Goal: Task Accomplishment & Management: Complete application form

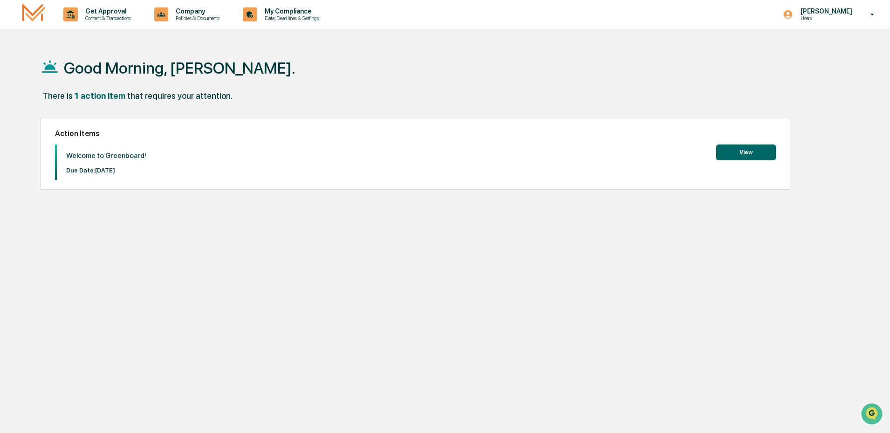
click at [747, 152] on button "View" at bounding box center [746, 152] width 60 height 16
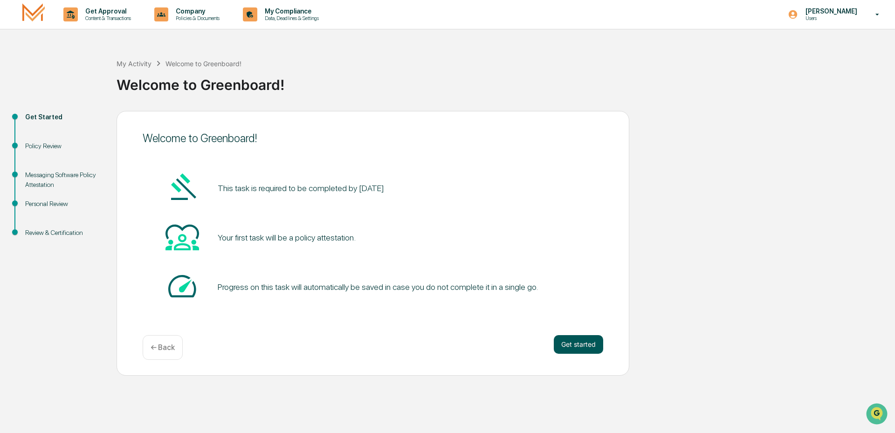
click at [581, 343] on button "Get started" at bounding box center [578, 344] width 49 height 19
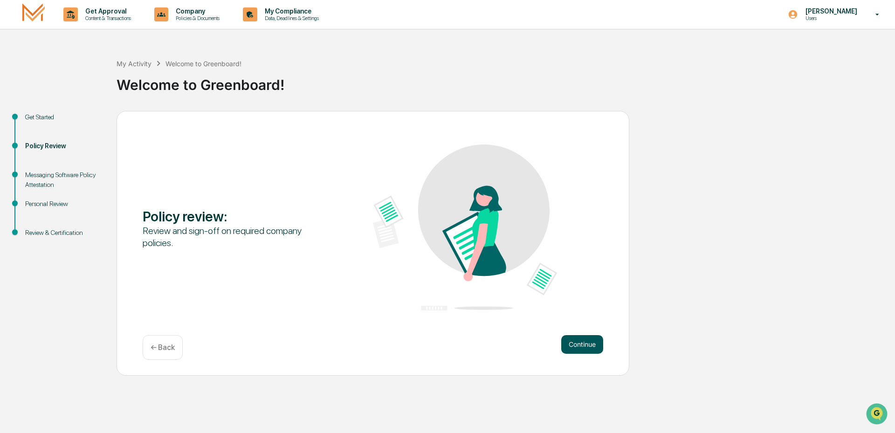
click at [580, 342] on button "Continue" at bounding box center [582, 344] width 42 height 19
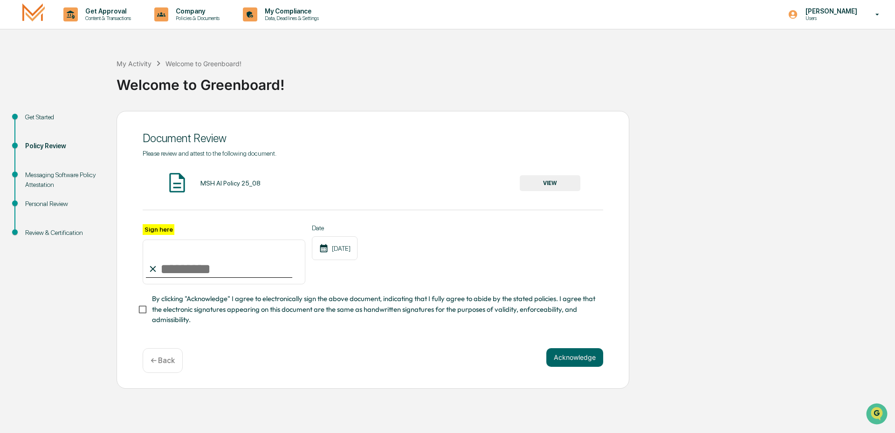
click at [174, 272] on input "Sign here" at bounding box center [224, 262] width 163 height 45
type input "**********"
click at [567, 360] on button "Acknowledge" at bounding box center [574, 357] width 57 height 19
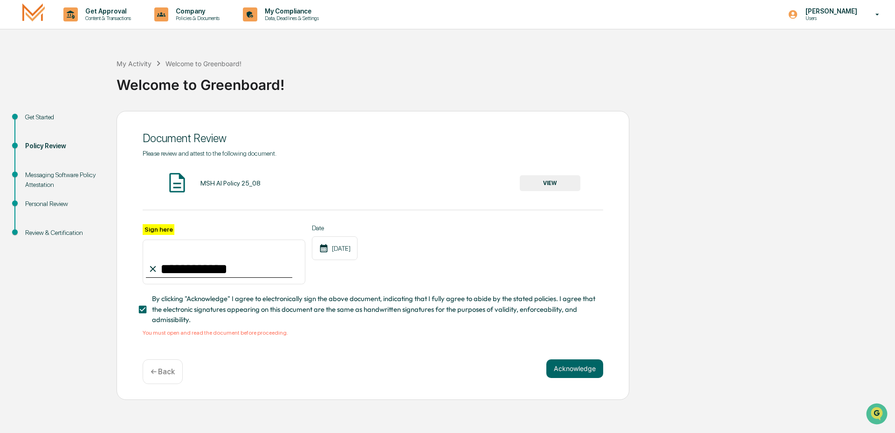
click at [544, 183] on button "VIEW" at bounding box center [550, 183] width 61 height 16
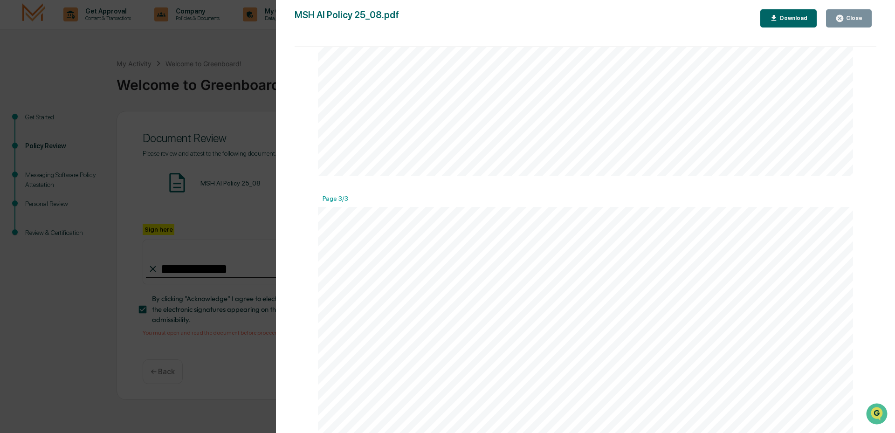
scroll to position [1074, 0]
click at [794, 20] on div "Download" at bounding box center [792, 18] width 29 height 7
drag, startPoint x: 827, startPoint y: 71, endPoint x: 830, endPoint y: 62, distance: 9.3
click at [828, 71] on div "AI Policy Generative Artificial Intelligence [PERSON_NAME] & Co., Member FINRA/…" at bounding box center [585, 415] width 535 height 692
click at [852, 15] on div "Close" at bounding box center [853, 18] width 18 height 7
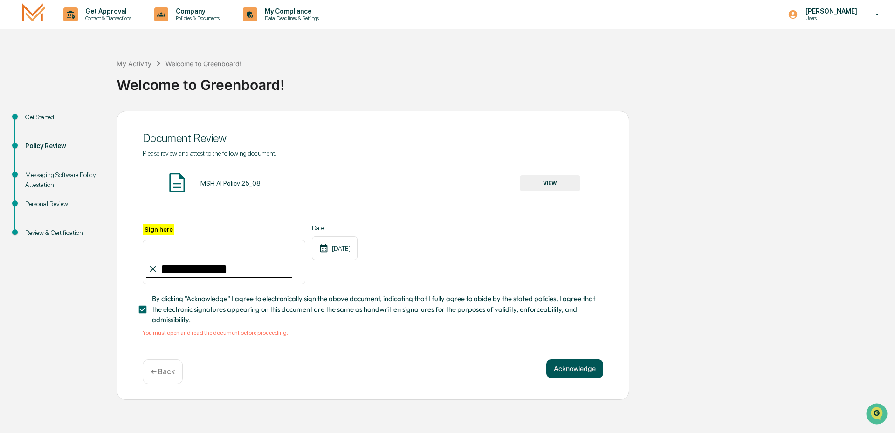
click at [574, 370] on button "Acknowledge" at bounding box center [574, 368] width 57 height 19
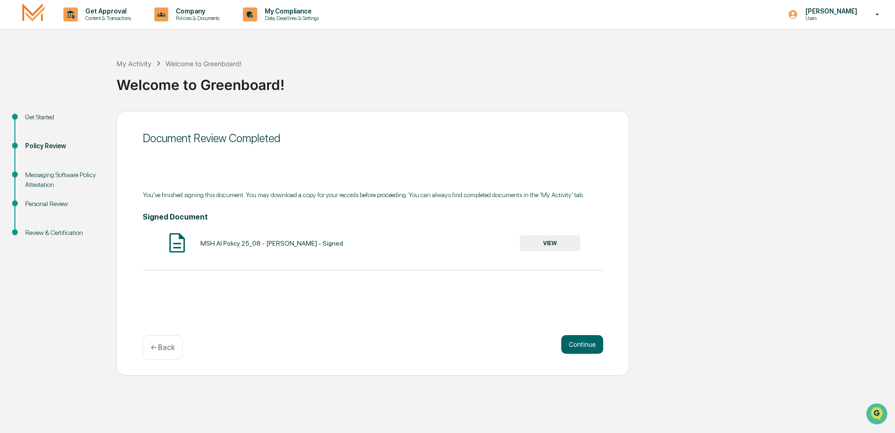
click at [557, 243] on button "VIEW" at bounding box center [550, 243] width 61 height 16
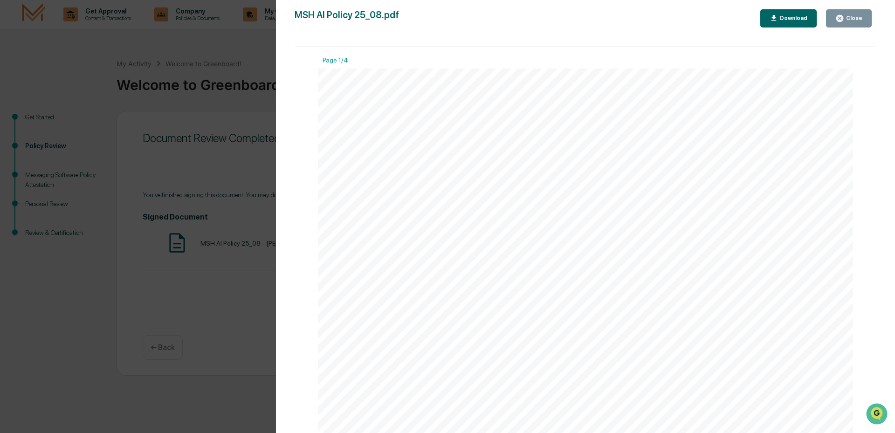
click at [797, 18] on div "Download" at bounding box center [792, 18] width 29 height 7
drag, startPoint x: 827, startPoint y: 113, endPoint x: 855, endPoint y: 66, distance: 54.5
click at [827, 113] on div "AI Policy Generative Artificial Intelligence [PERSON_NAME] & Co., Member FINRA/…" at bounding box center [585, 415] width 535 height 692
click at [855, 15] on div "Close" at bounding box center [853, 18] width 18 height 7
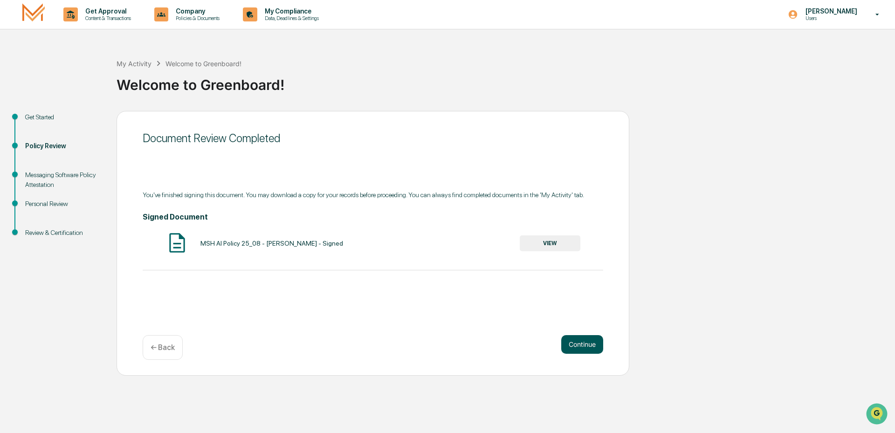
click at [582, 343] on button "Continue" at bounding box center [582, 344] width 42 height 19
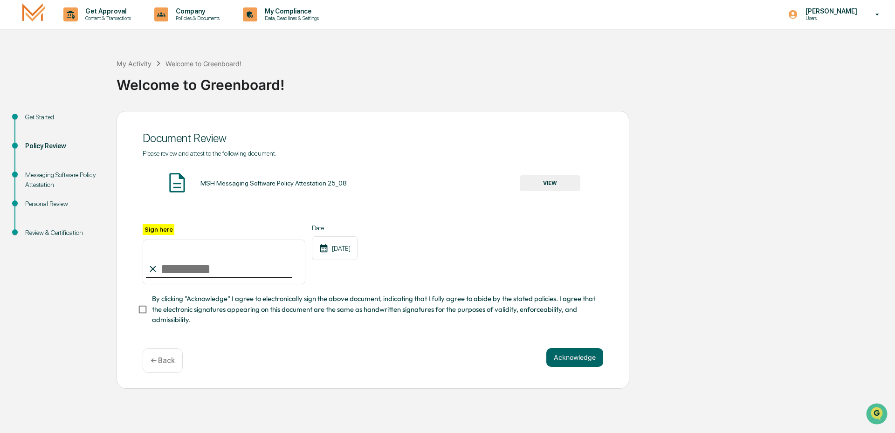
click at [555, 183] on button "VIEW" at bounding box center [550, 183] width 61 height 16
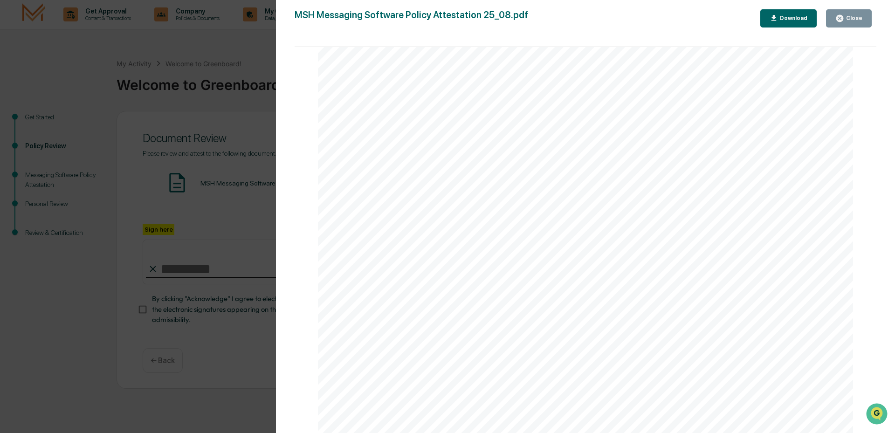
scroll to position [1773, 0]
click at [850, 17] on div "Close" at bounding box center [853, 18] width 18 height 7
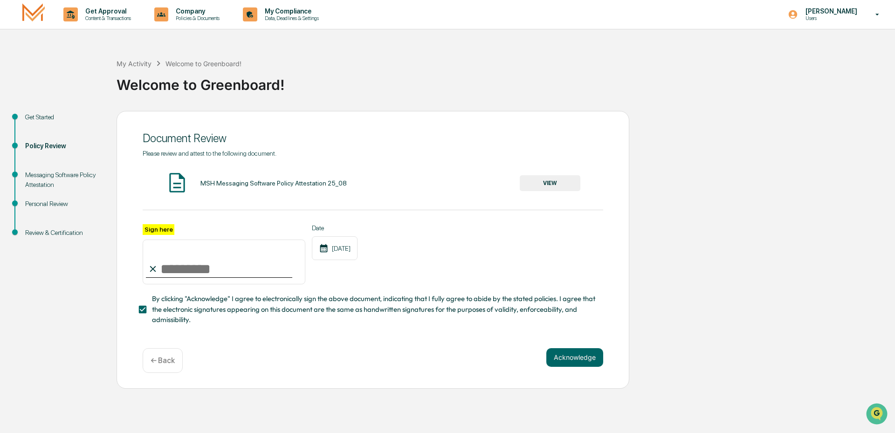
drag, startPoint x: 171, startPoint y: 267, endPoint x: 176, endPoint y: 267, distance: 5.1
click at [173, 267] on input "Sign here" at bounding box center [224, 262] width 163 height 45
type input "**********"
click at [569, 356] on button "Acknowledge" at bounding box center [574, 357] width 57 height 19
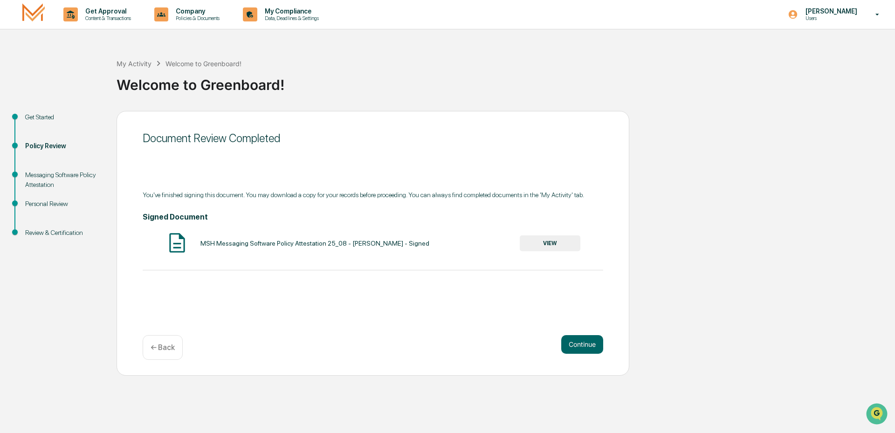
click at [547, 242] on button "VIEW" at bounding box center [550, 243] width 61 height 16
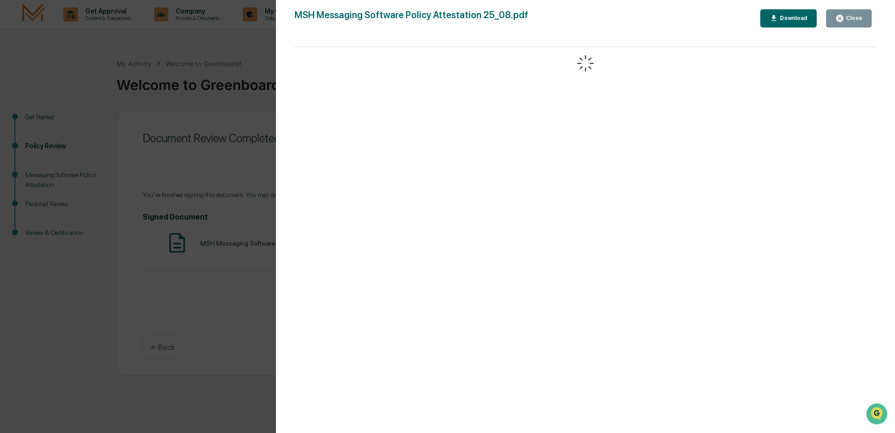
click at [789, 21] on div "Download" at bounding box center [792, 18] width 29 height 7
click at [851, 96] on div "Page 1/4 Messaging Software Policy Attestation [PERSON_NAME] & Co., Member FINR…" at bounding box center [586, 244] width 582 height 395
drag, startPoint x: 849, startPoint y: 19, endPoint x: 855, endPoint y: 19, distance: 5.6
click at [850, 19] on div "Close" at bounding box center [853, 18] width 18 height 7
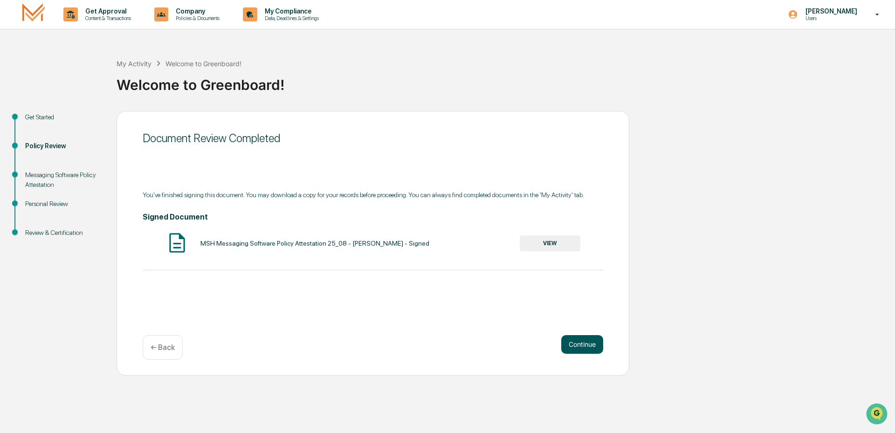
click at [582, 343] on button "Continue" at bounding box center [582, 344] width 42 height 19
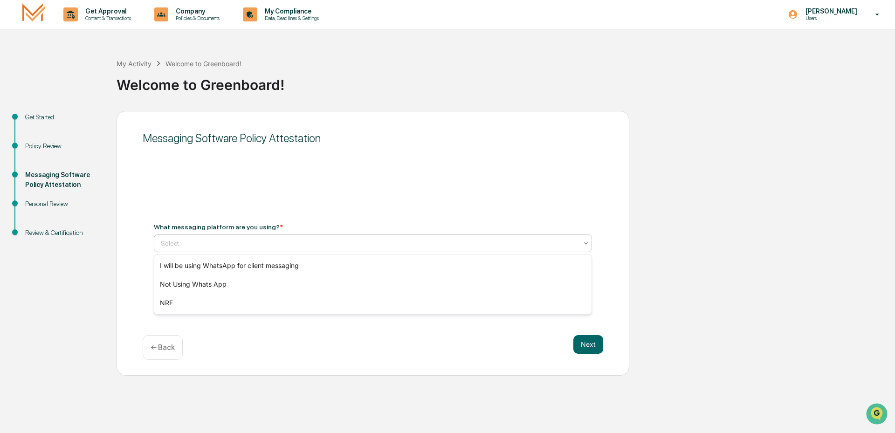
click at [587, 243] on icon at bounding box center [586, 243] width 4 height 2
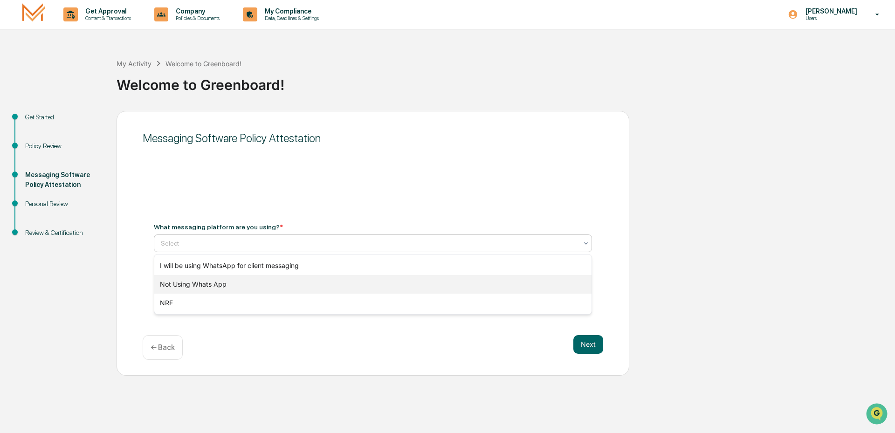
click at [211, 285] on div "Not Using Whats App" at bounding box center [372, 284] width 437 height 19
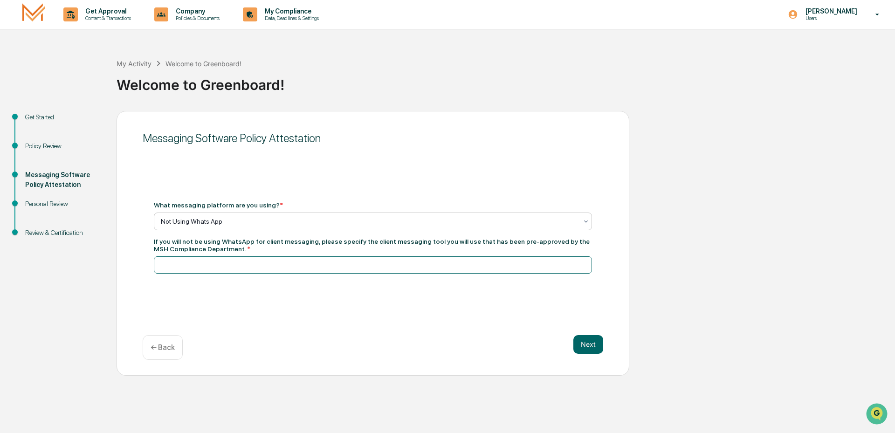
click at [165, 265] on input at bounding box center [373, 264] width 438 height 17
click at [178, 261] on input at bounding box center [373, 264] width 438 height 17
type input "*********"
click at [589, 344] on button "Next" at bounding box center [588, 344] width 30 height 19
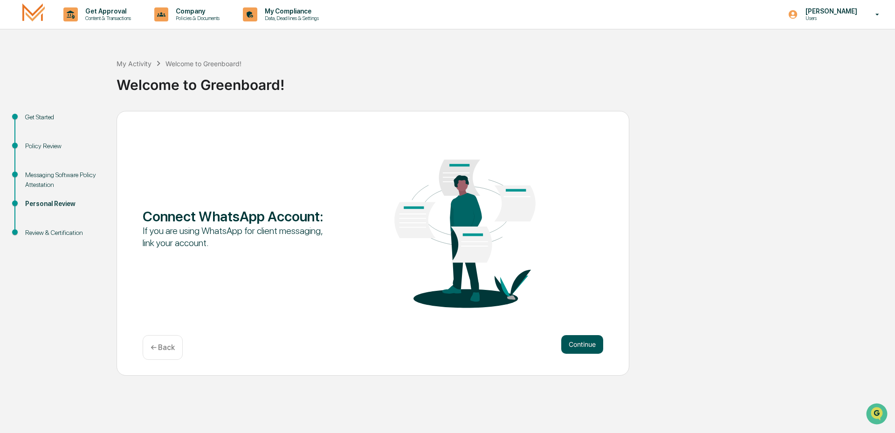
click at [581, 345] on button "Continue" at bounding box center [582, 344] width 42 height 19
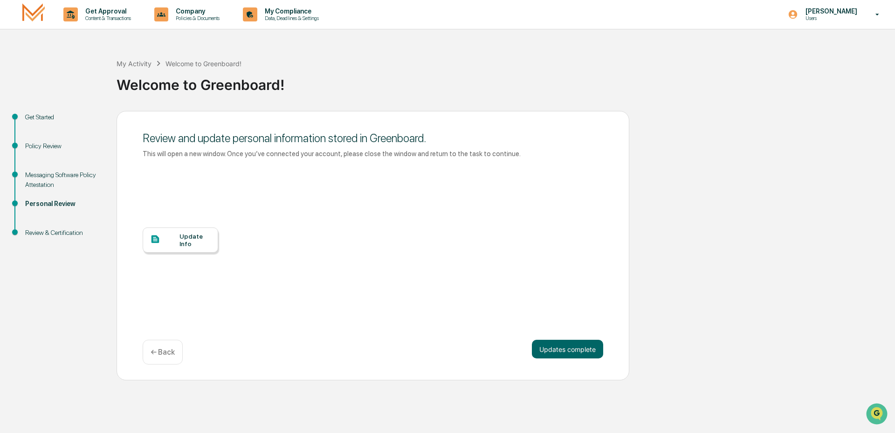
click at [172, 238] on div at bounding box center [164, 240] width 29 height 12
click at [563, 349] on button "Updates complete" at bounding box center [567, 349] width 71 height 19
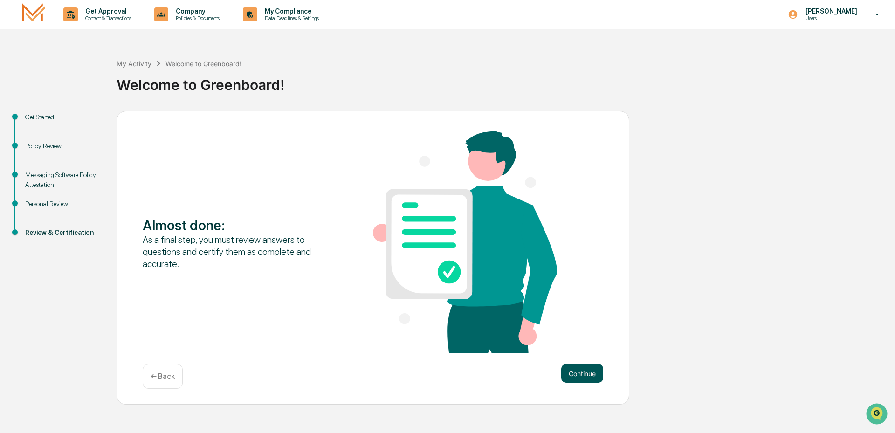
click at [579, 376] on button "Continue" at bounding box center [582, 373] width 42 height 19
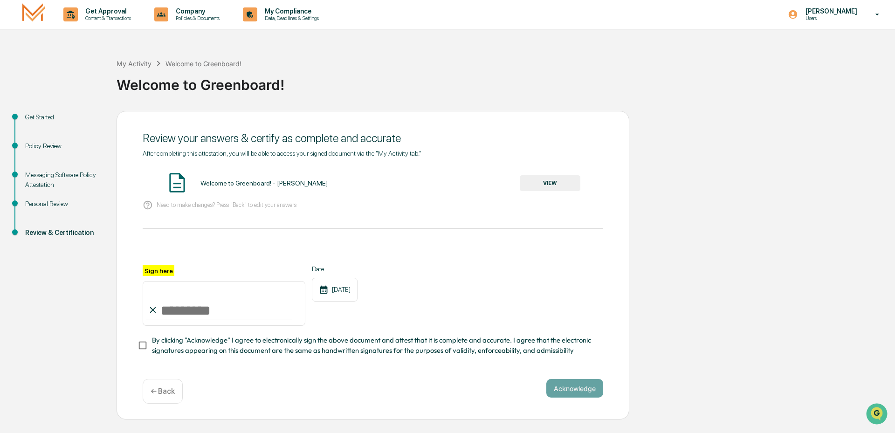
click at [169, 314] on input "Sign here" at bounding box center [224, 303] width 163 height 45
type input "**********"
click at [556, 183] on button "VIEW" at bounding box center [550, 183] width 61 height 16
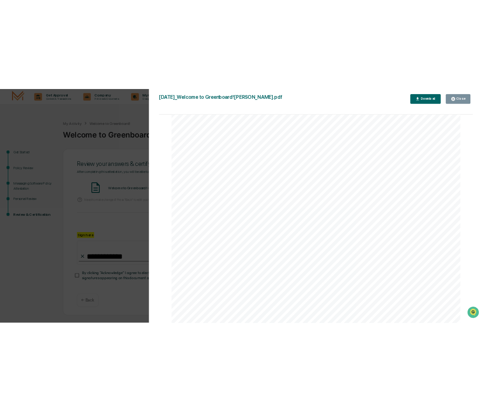
scroll to position [1179, 0]
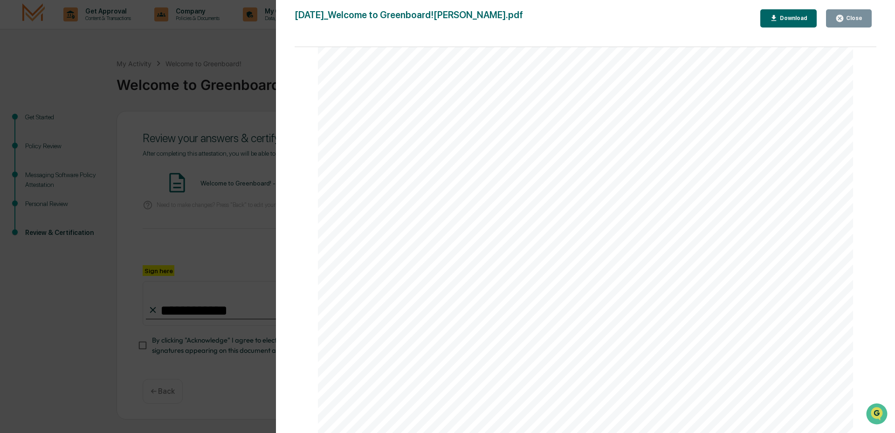
click at [793, 16] on div "Download" at bounding box center [792, 18] width 29 height 7
click at [856, 18] on div "Close" at bounding box center [853, 18] width 18 height 7
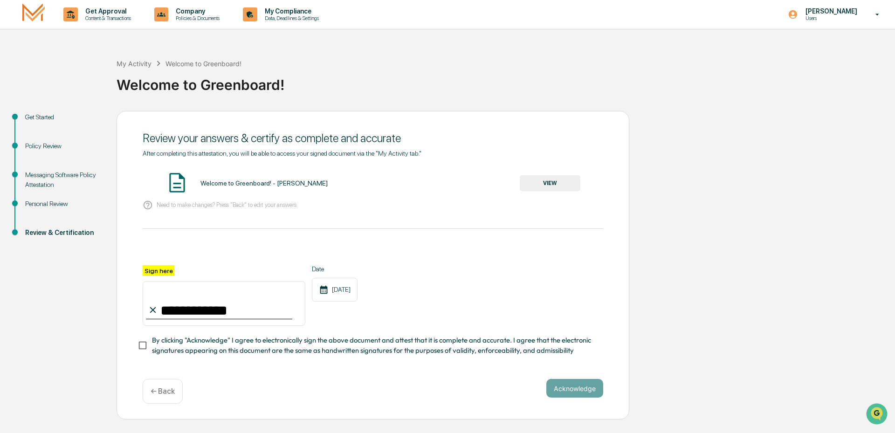
click at [523, 272] on div "**********" at bounding box center [373, 295] width 460 height 61
click at [587, 389] on button "Acknowledge" at bounding box center [574, 388] width 57 height 19
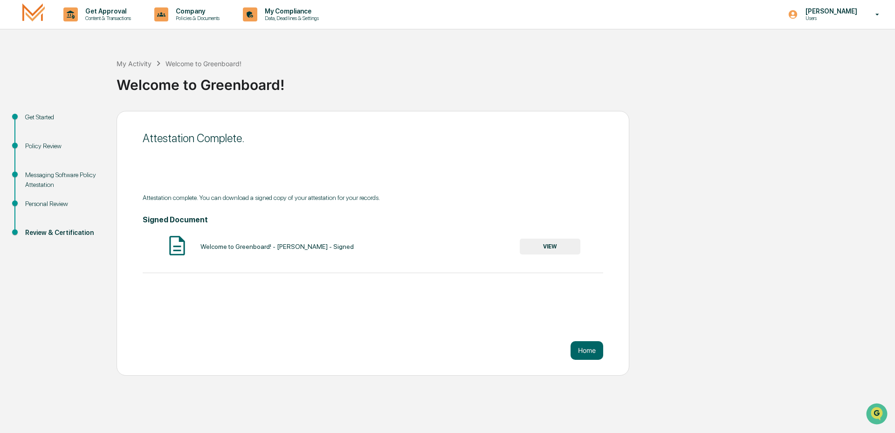
click at [552, 246] on button "VIEW" at bounding box center [550, 247] width 61 height 16
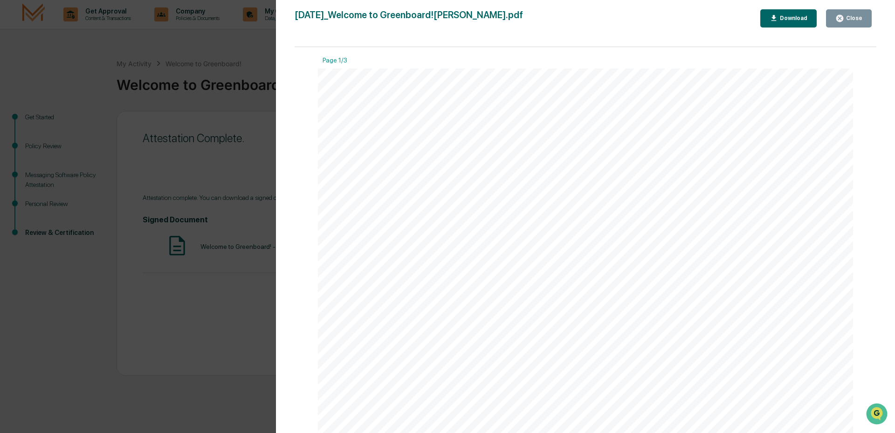
click at [798, 20] on div "Download" at bounding box center [792, 18] width 29 height 7
click at [847, 21] on div "Close" at bounding box center [853, 18] width 18 height 7
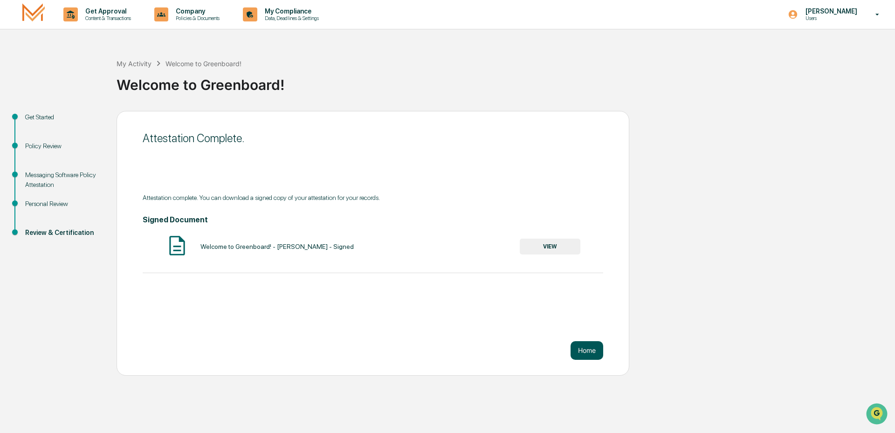
click at [582, 353] on button "Home" at bounding box center [586, 350] width 33 height 19
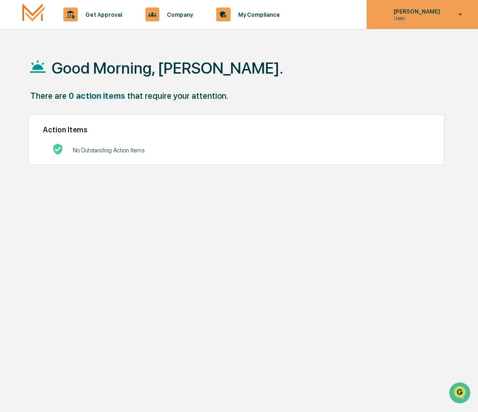
click at [457, 15] on icon at bounding box center [460, 14] width 16 height 9
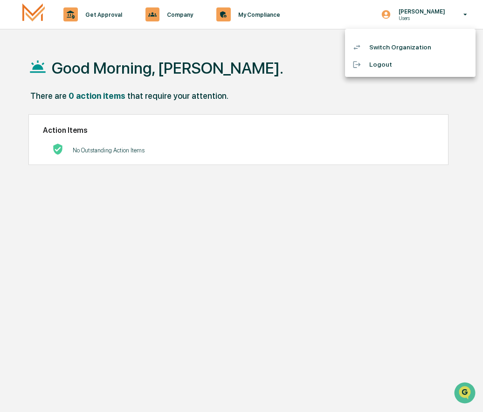
click at [375, 68] on li "Logout" at bounding box center [410, 64] width 130 height 17
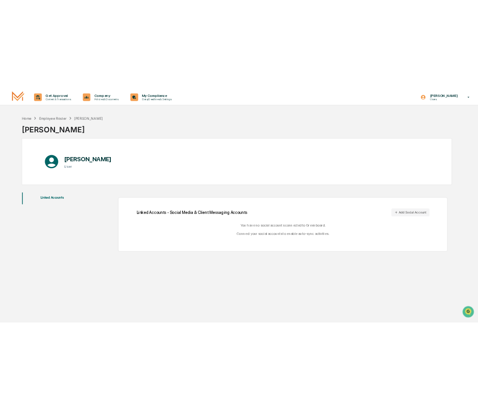
scroll to position [44, 0]
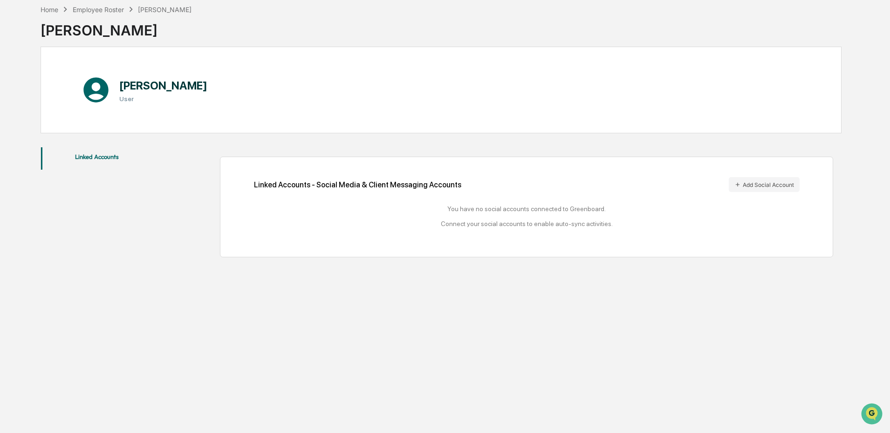
click at [187, 91] on h1 "[PERSON_NAME]" at bounding box center [163, 86] width 88 height 14
click at [41, 165] on span at bounding box center [41, 158] width 1 height 22
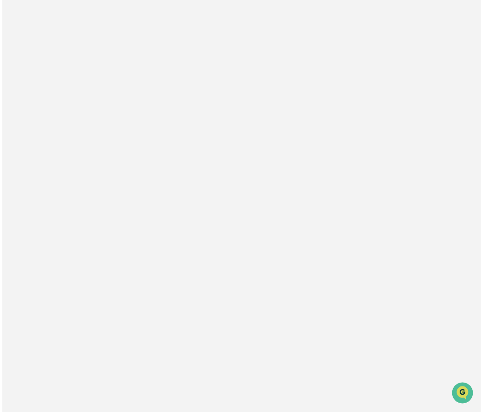
scroll to position [0, 0]
